Goal: Check status: Check status

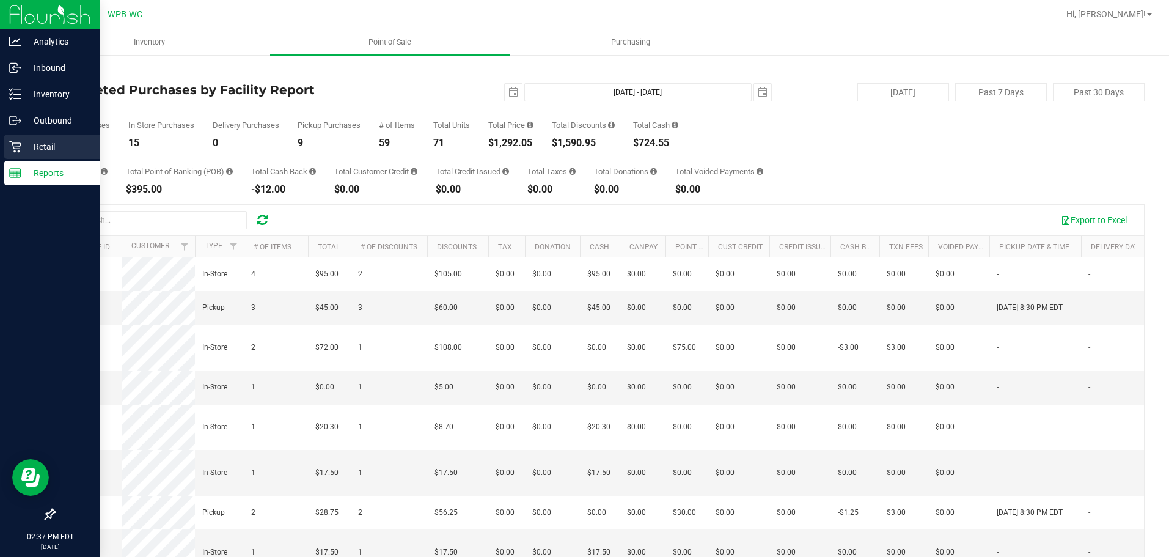
click at [50, 147] on p "Retail" at bounding box center [57, 146] width 73 height 15
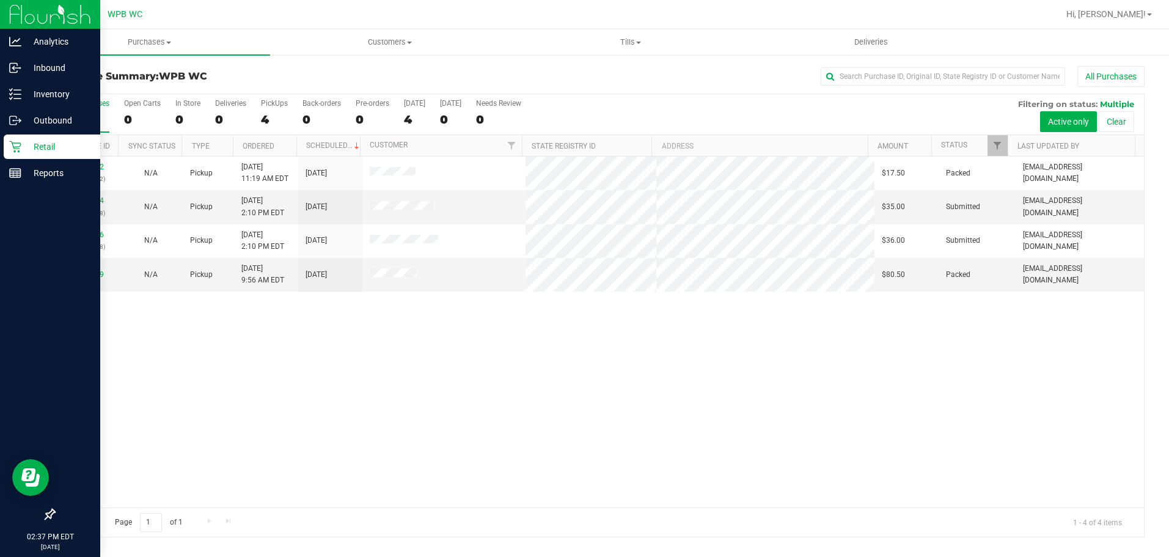
click at [21, 142] on icon at bounding box center [15, 147] width 12 height 12
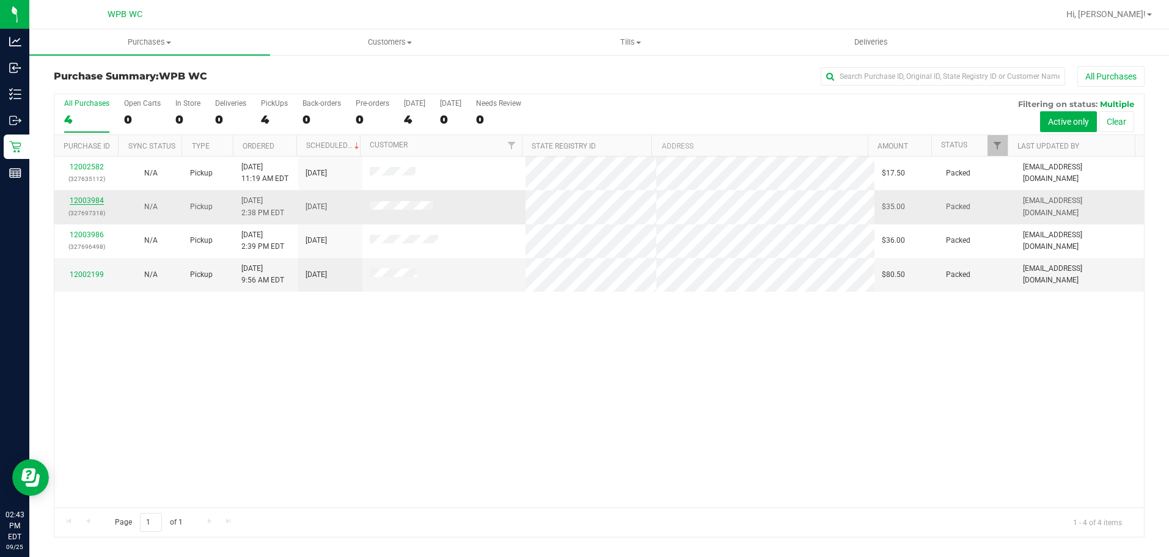
click at [88, 197] on link "12003984" at bounding box center [87, 200] width 34 height 9
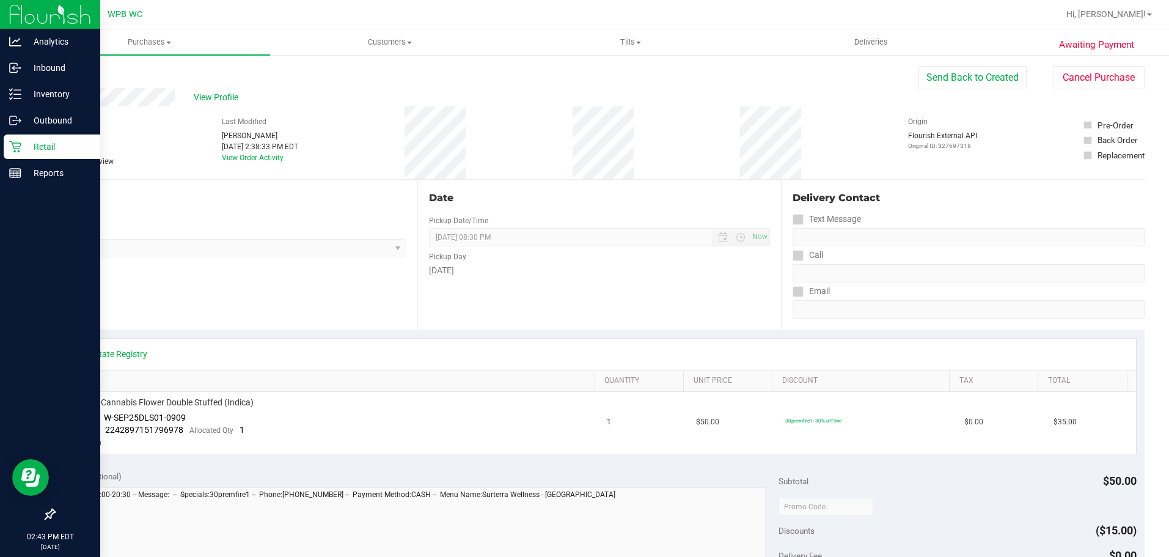
click at [22, 147] on p "Retail" at bounding box center [57, 146] width 73 height 15
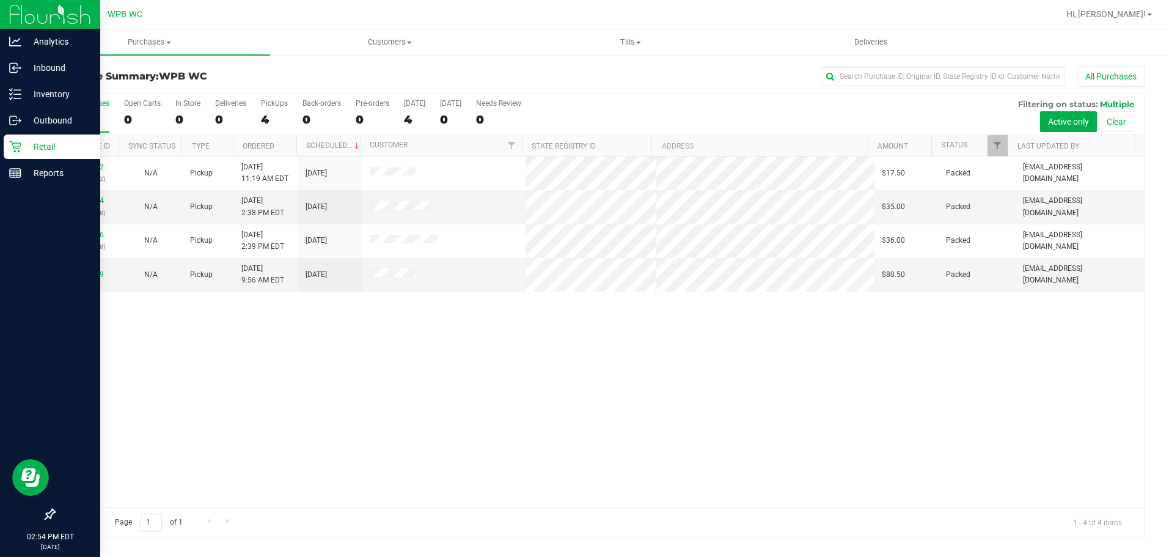
click at [23, 146] on p "Retail" at bounding box center [57, 146] width 73 height 15
click at [49, 172] on p "Reports" at bounding box center [57, 173] width 73 height 15
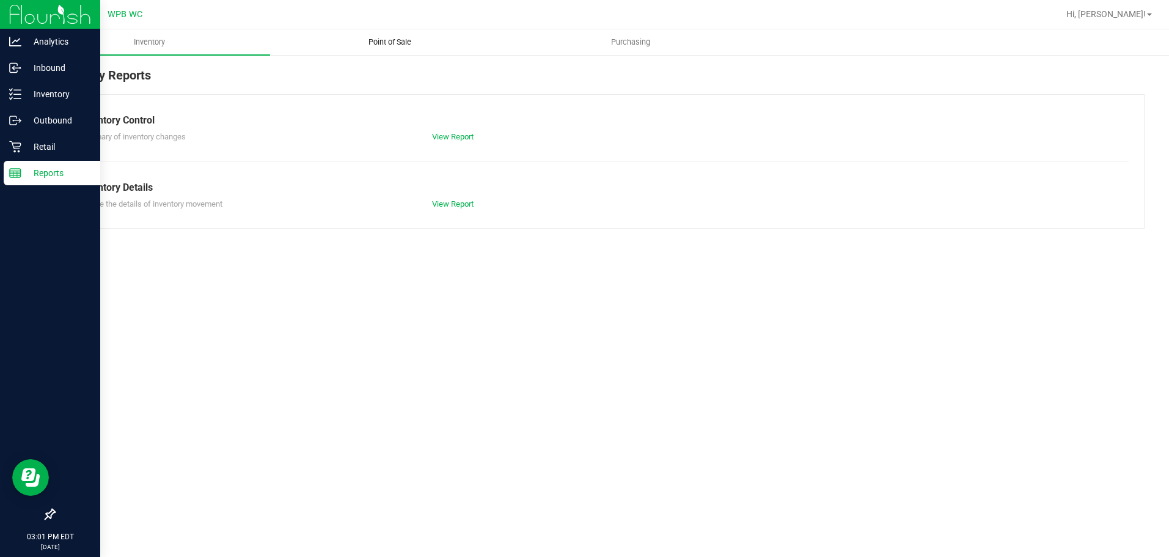
click at [383, 39] on span "Point of Sale" at bounding box center [390, 42] width 76 height 11
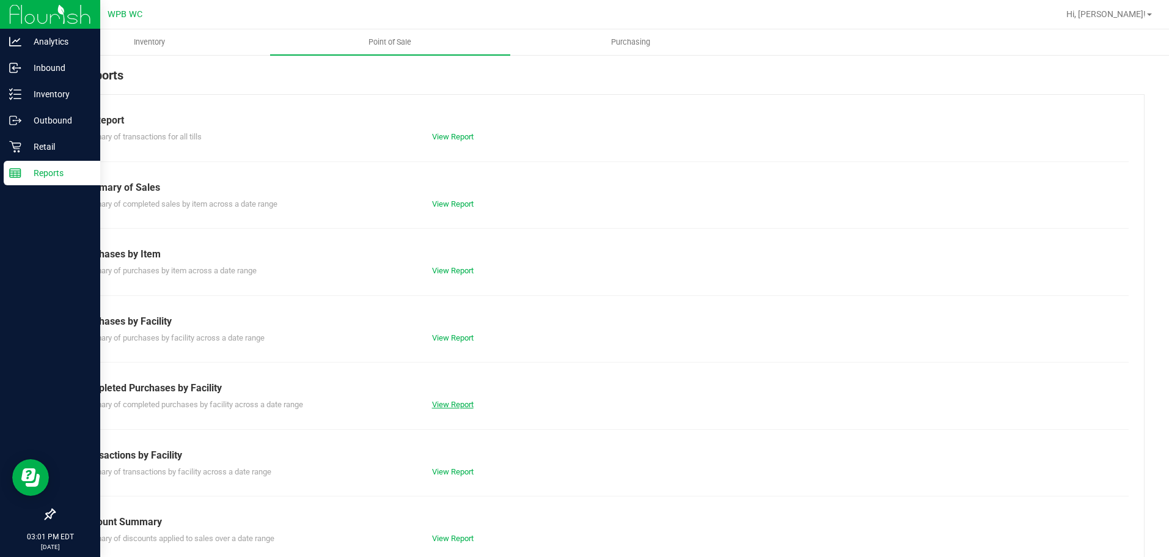
click at [445, 408] on link "View Report" at bounding box center [453, 404] width 42 height 9
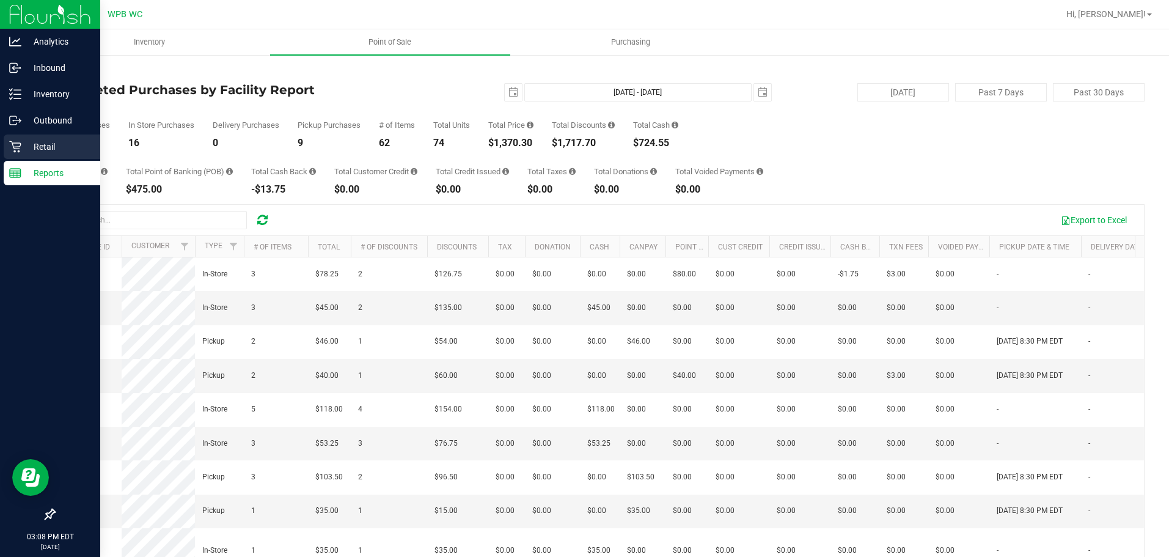
click at [26, 146] on p "Retail" at bounding box center [57, 146] width 73 height 15
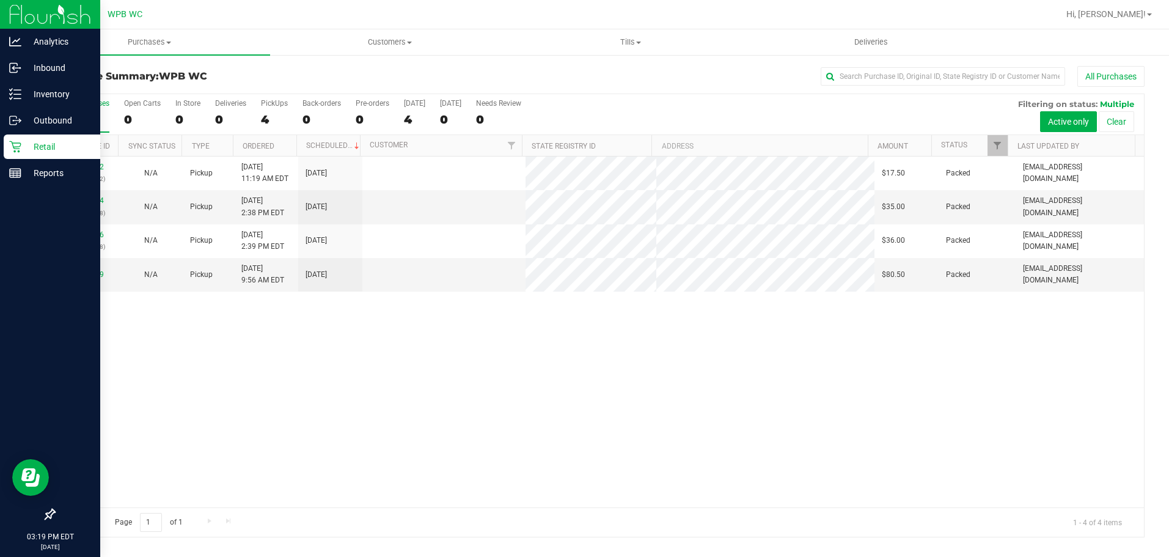
click at [23, 152] on p "Retail" at bounding box center [57, 146] width 73 height 15
click at [19, 153] on div "Retail" at bounding box center [52, 146] width 97 height 24
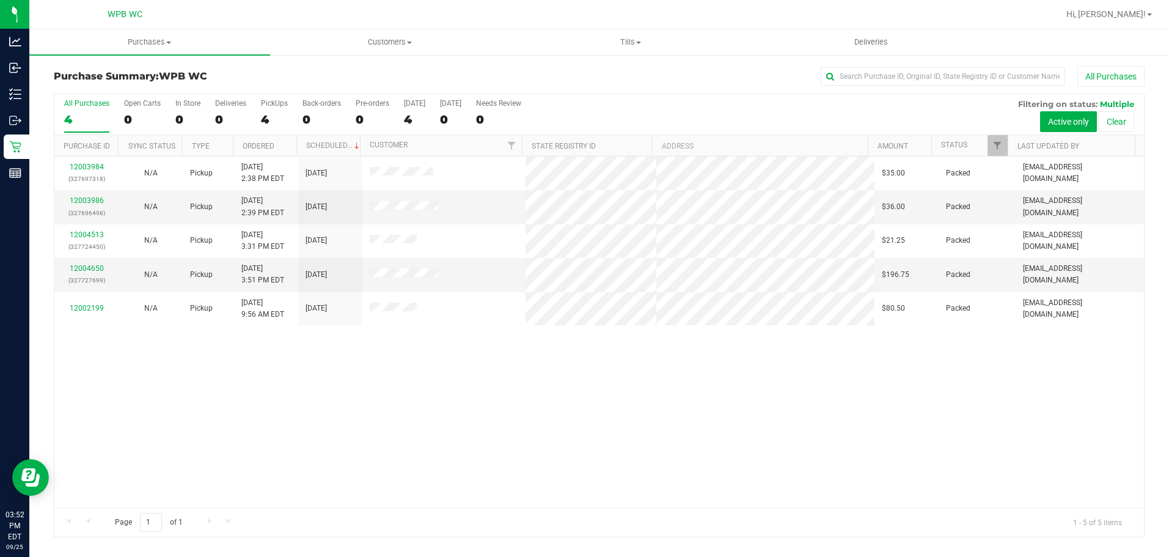
click at [345, 377] on div "12003984 (327697318) N/A Pickup [DATE] 2:38 PM EDT 9/25/2025 $35.00 Packed [EMA…" at bounding box center [599, 331] width 1090 height 351
click at [307, 446] on div "12003984 (327697318) N/A Pickup [DATE] 2:38 PM EDT 9/25/2025 $35.00 Packed [EMA…" at bounding box center [599, 331] width 1090 height 351
drag, startPoint x: 374, startPoint y: 394, endPoint x: 373, endPoint y: 402, distance: 8.0
click at [373, 402] on div "12003984 (327697318) N/A Pickup [DATE] 2:38 PM EDT 9/25/2025 $35.00 Packed [EMA…" at bounding box center [599, 331] width 1090 height 351
click at [286, 364] on div "12003984 (327697318) N/A Pickup [DATE] 2:38 PM EDT 9/25/2025 $35.00 Packed [EMA…" at bounding box center [599, 331] width 1090 height 351
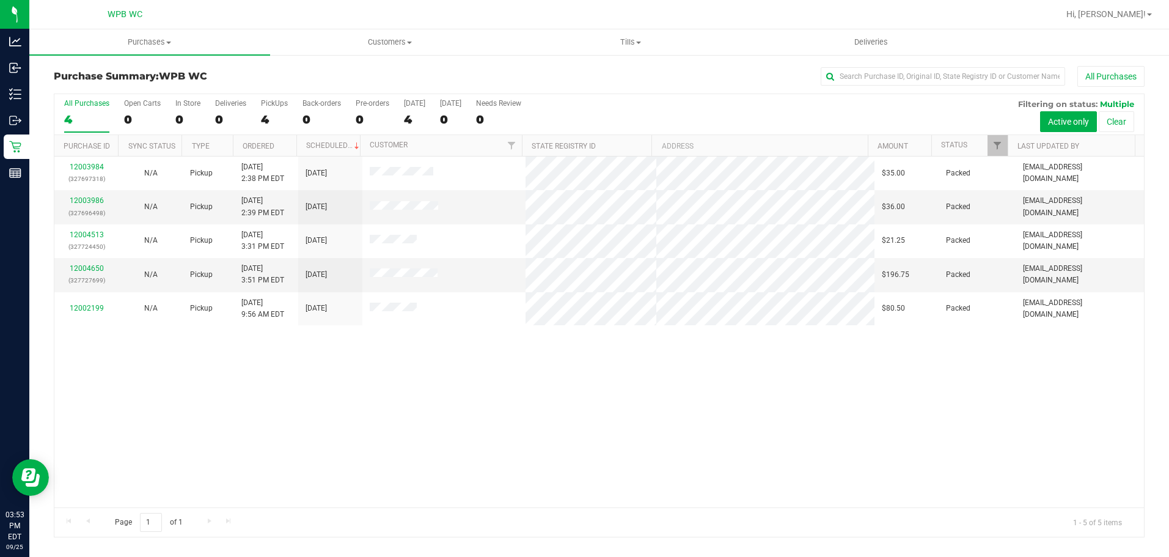
click at [338, 352] on div "12003984 (327697318) N/A Pickup [DATE] 2:38 PM EDT 9/25/2025 $35.00 Packed [EMA…" at bounding box center [599, 331] width 1090 height 351
click at [569, 399] on div "12003984 (327697318) N/A Pickup [DATE] 2:38 PM EDT 9/25/2025 $35.00 Packed [EMA…" at bounding box center [601, 333] width 1094 height 354
